Goal: Check status

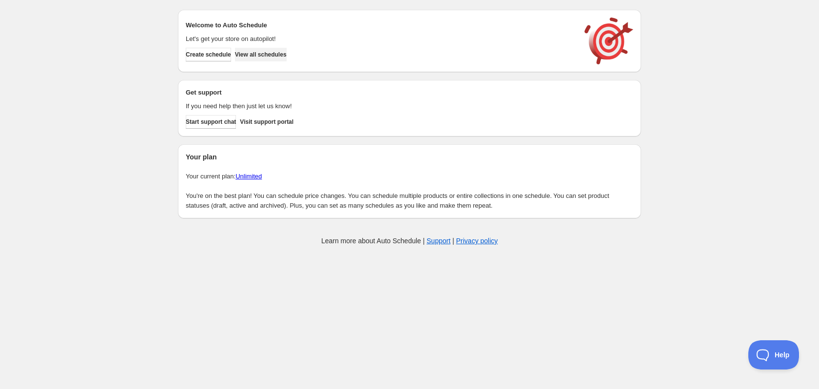
click at [277, 59] on button "View all schedules" at bounding box center [261, 55] width 52 height 14
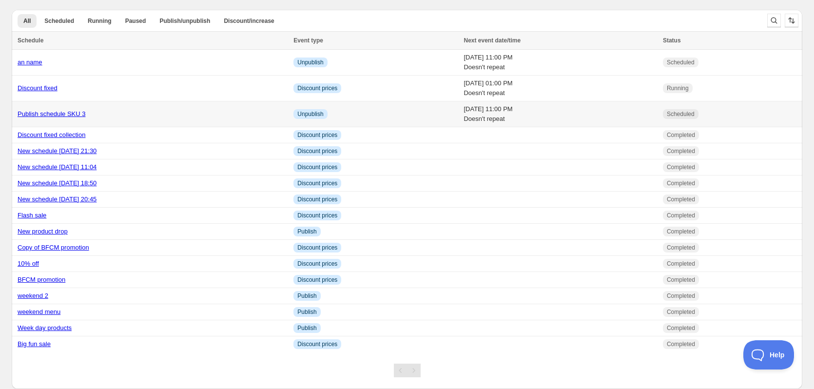
click at [184, 119] on td "Publish schedule SKU 3" at bounding box center [151, 114] width 279 height 26
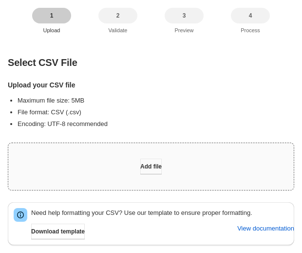
click at [160, 162] on span "Add file" at bounding box center [150, 166] width 21 height 8
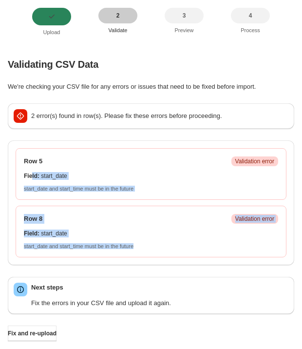
drag, startPoint x: 31, startPoint y: 174, endPoint x: 133, endPoint y: 251, distance: 127.8
click at [133, 251] on div "Row 5 Critical Validation error Field : start_date start_date and start_time mu…" at bounding box center [151, 202] width 271 height 109
click at [146, 234] on p "Field : start_date" at bounding box center [151, 234] width 255 height 8
